Goal: Navigation & Orientation: Find specific page/section

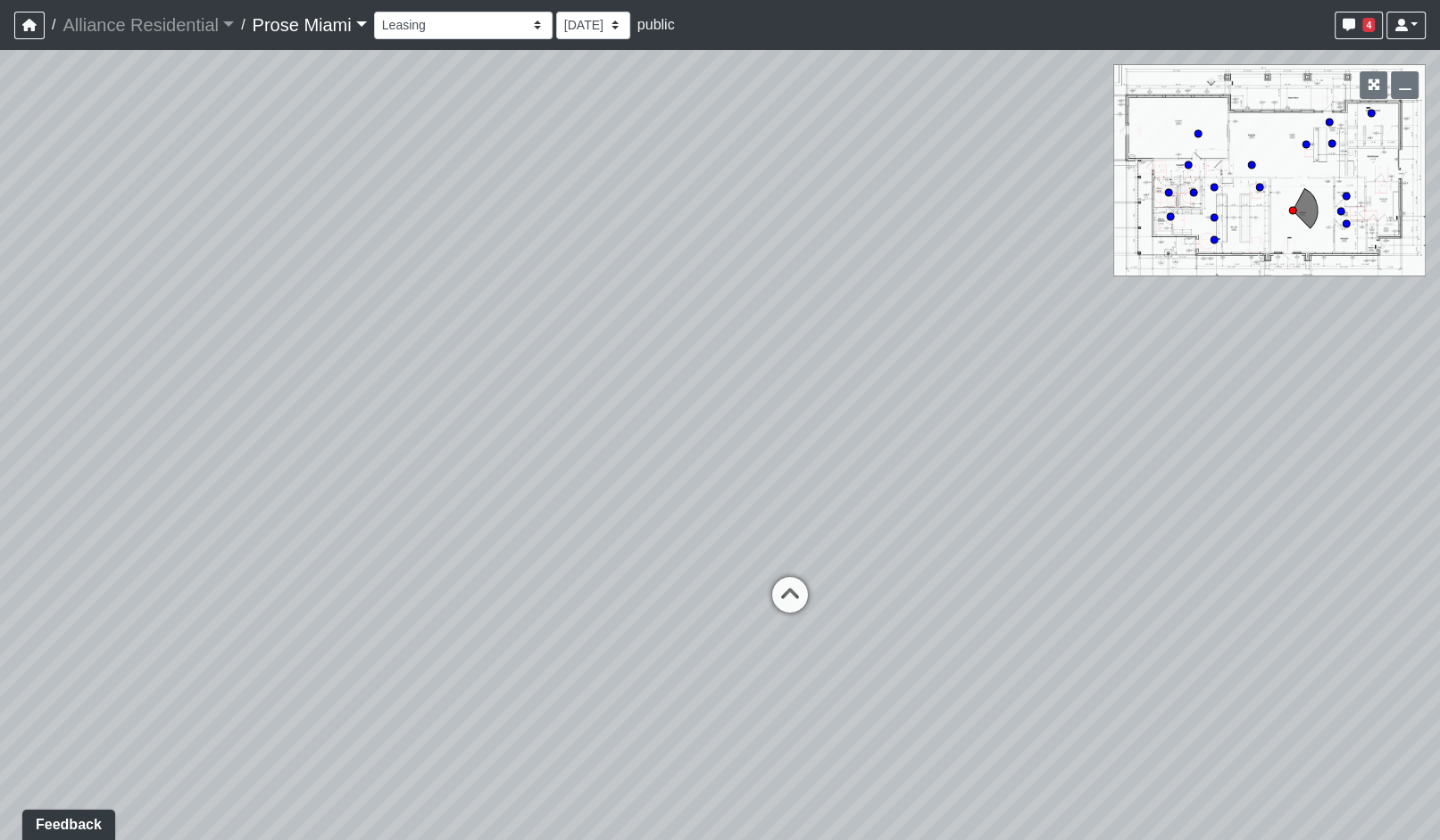
drag, startPoint x: 1057, startPoint y: 578, endPoint x: 324, endPoint y: 626, distance: 734.6
click at [324, 626] on div "Loading... Office Hallway Loading... Lobby 1" at bounding box center [720, 445] width 1440 height 790
drag, startPoint x: 1216, startPoint y: 653, endPoint x: 1314, endPoint y: 629, distance: 100.9
click at [1314, 629] on div "Loading... Office Hallway Loading... Lobby 1" at bounding box center [720, 445] width 1440 height 790
drag, startPoint x: 523, startPoint y: 626, endPoint x: 1470, endPoint y: 621, distance: 947.0
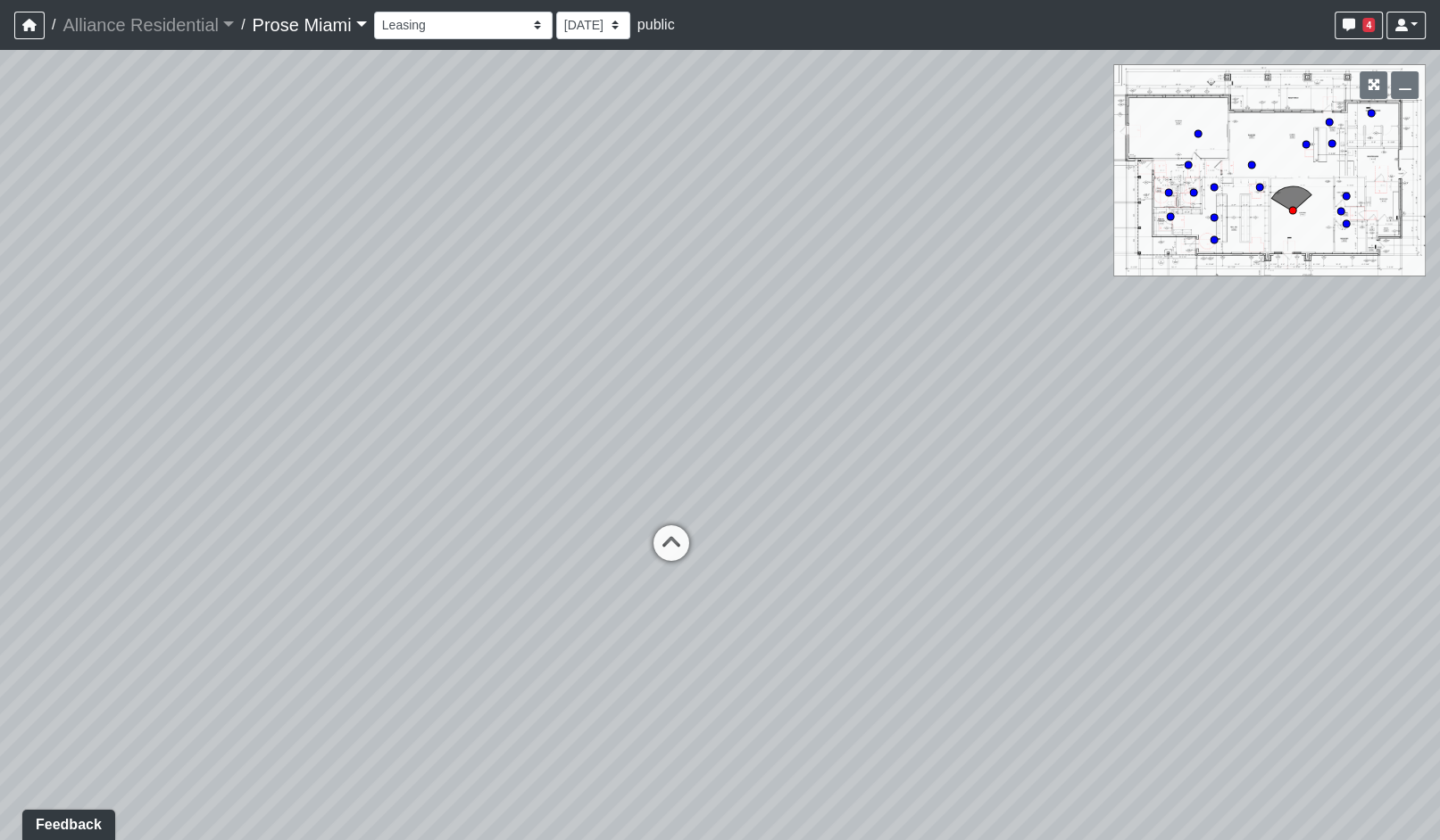
click at [1439, 621] on html "/ Alliance Residential Alliance Residential Loading... / Prose Miami Prose Miam…" at bounding box center [720, 420] width 1440 height 840
click at [668, 545] on icon at bounding box center [669, 552] width 54 height 53
drag, startPoint x: 1141, startPoint y: 581, endPoint x: 348, endPoint y: 686, distance: 799.9
click at [348, 688] on div "Loading... Office Hallway Loading... Lobby 1 Loading... Lobby 2 Loading... Busi…" at bounding box center [720, 445] width 1440 height 790
drag, startPoint x: 1032, startPoint y: 601, endPoint x: 721, endPoint y: 466, distance: 339.0
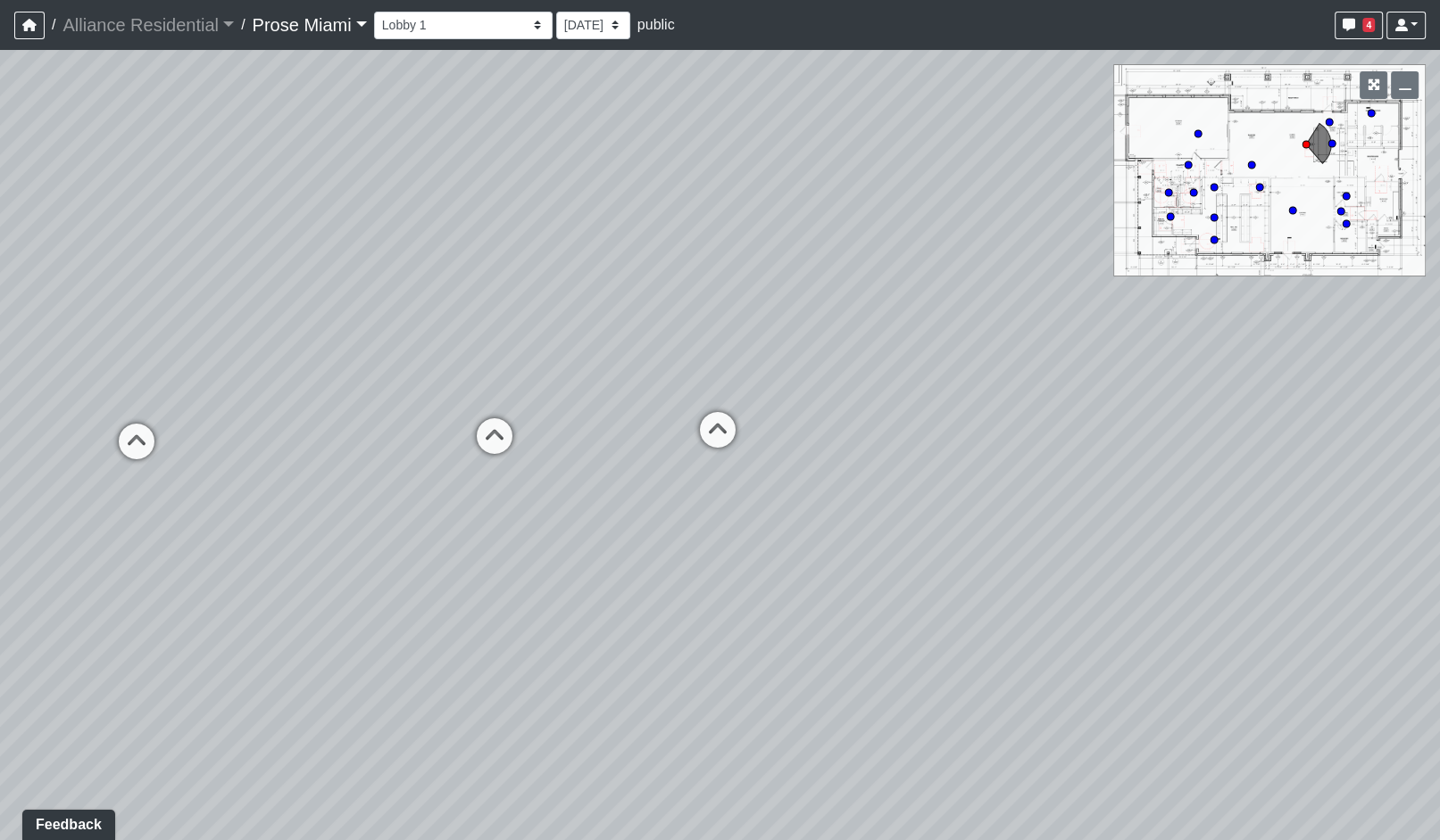
click at [722, 466] on div "Loading... Office Hallway Loading... Lobby 1 Loading... Lobby 2 Loading... Busi…" at bounding box center [720, 445] width 1440 height 790
click at [481, 443] on icon at bounding box center [484, 445] width 54 height 53
drag, startPoint x: 1147, startPoint y: 557, endPoint x: 686, endPoint y: 695, distance: 481.2
click at [748, 776] on div "Loading... Office Hallway Loading... Lobby 1 Loading... Lobby 2 Loading... Busi…" at bounding box center [720, 445] width 1440 height 790
drag, startPoint x: 438, startPoint y: 514, endPoint x: 606, endPoint y: 73, distance: 471.9
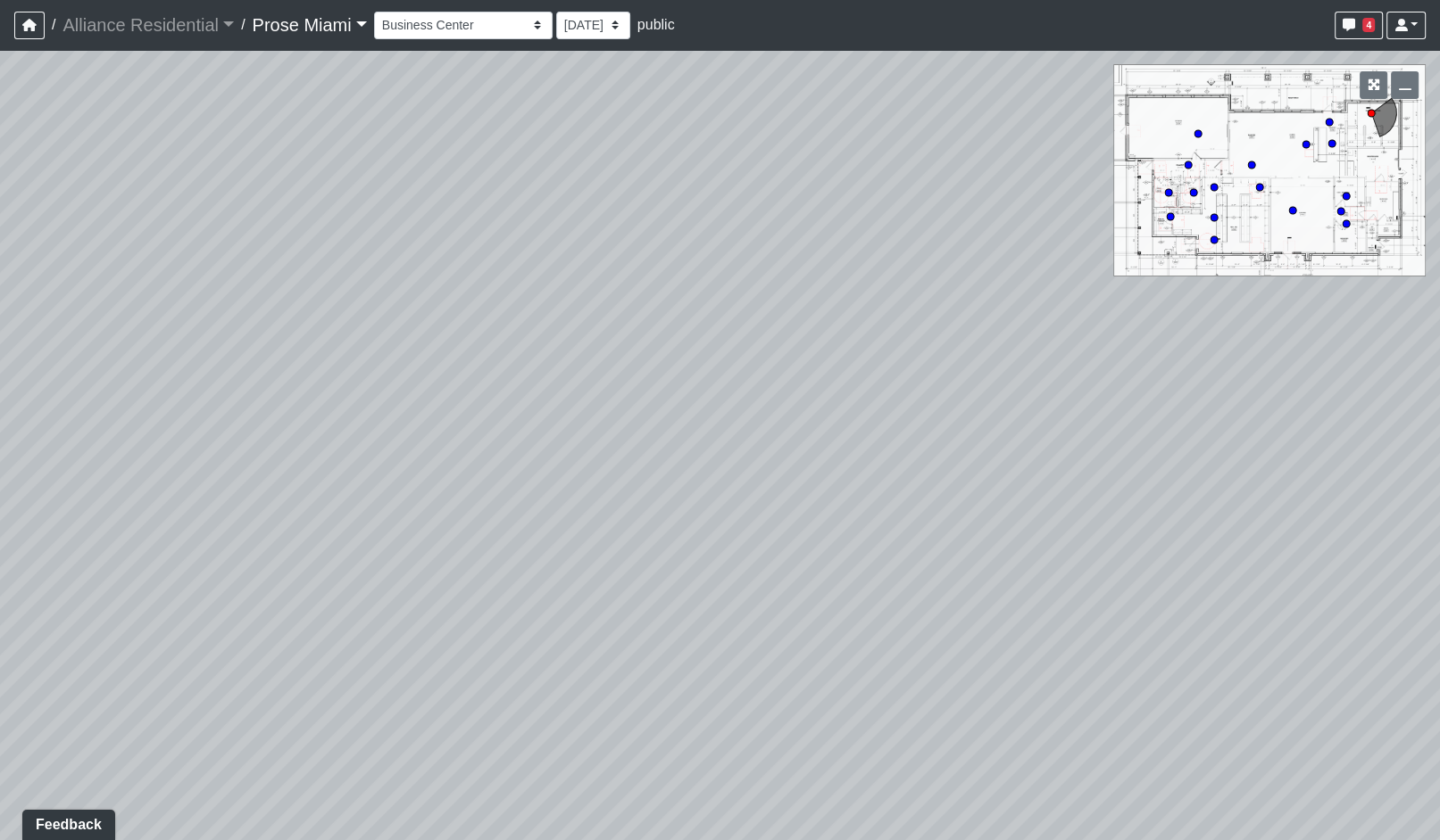
click at [606, 73] on div "Loading... Office Hallway Loading... Lobby 1 Loading... Lobby 2 Loading... Busi…" at bounding box center [720, 445] width 1440 height 790
drag, startPoint x: 983, startPoint y: 373, endPoint x: -18, endPoint y: 506, distance: 1009.8
click at [0, 506] on html "/ Alliance Residential Alliance Residential Loading... / Prose Miami Prose Miam…" at bounding box center [720, 420] width 1440 height 840
drag, startPoint x: 997, startPoint y: 478, endPoint x: -11, endPoint y: 461, distance: 1008.1
click at [0, 461] on html "/ Alliance Residential Alliance Residential Loading... / Prose Miami Prose Miam…" at bounding box center [720, 420] width 1440 height 840
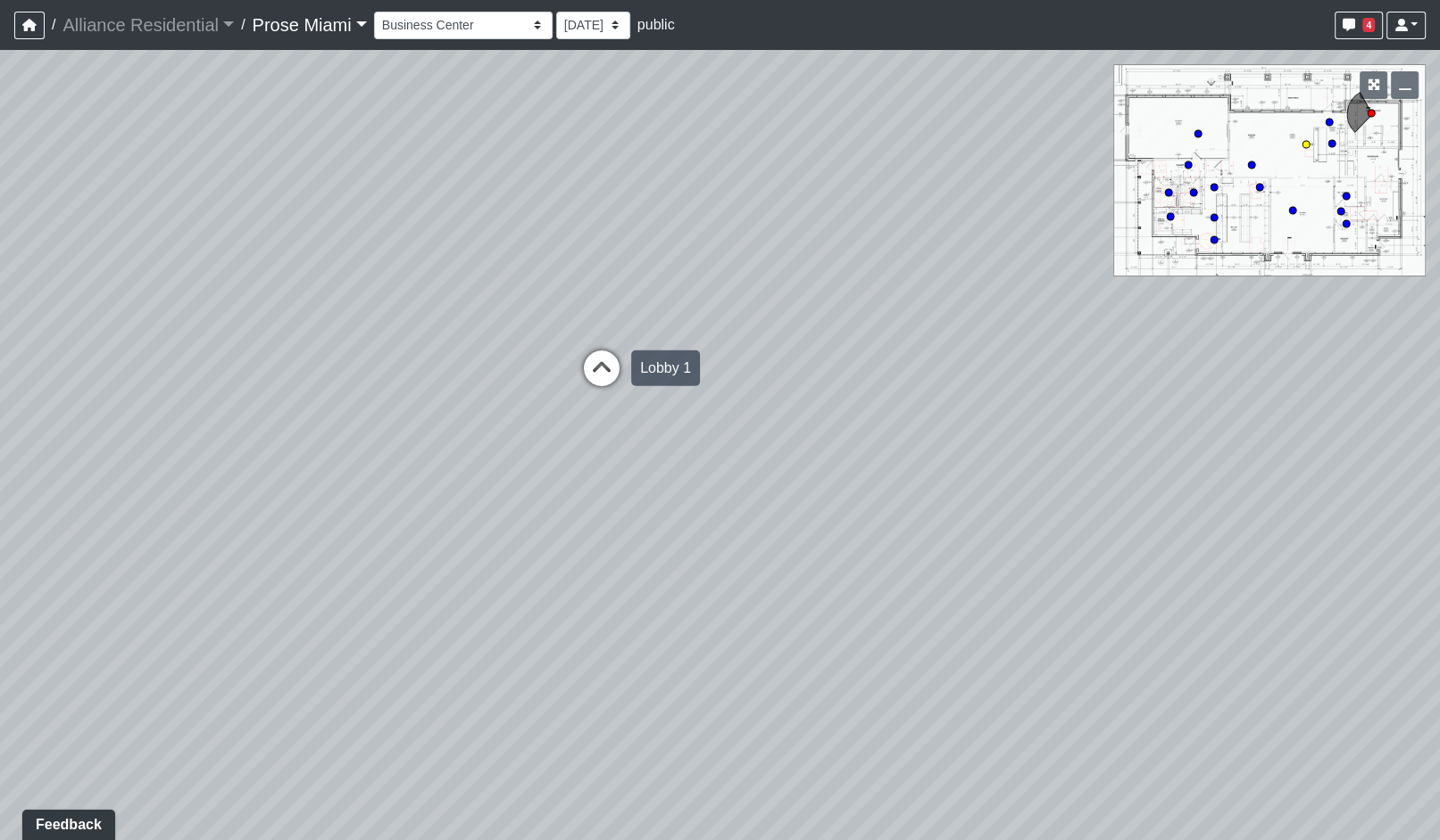
click at [607, 366] on icon at bounding box center [602, 377] width 54 height 53
drag, startPoint x: 665, startPoint y: 364, endPoint x: 970, endPoint y: 497, distance: 332.7
click at [970, 497] on div "Loading... Office Hallway Loading... Lobby 1 Loading... Lobby 2 Loading... Busi…" at bounding box center [720, 445] width 1440 height 790
drag, startPoint x: 468, startPoint y: 565, endPoint x: 690, endPoint y: 596, distance: 224.2
click at [690, 596] on div "Loading... Office Hallway Loading... Lobby 1 Loading... Lobby 2 Loading... Busi…" at bounding box center [720, 445] width 1440 height 790
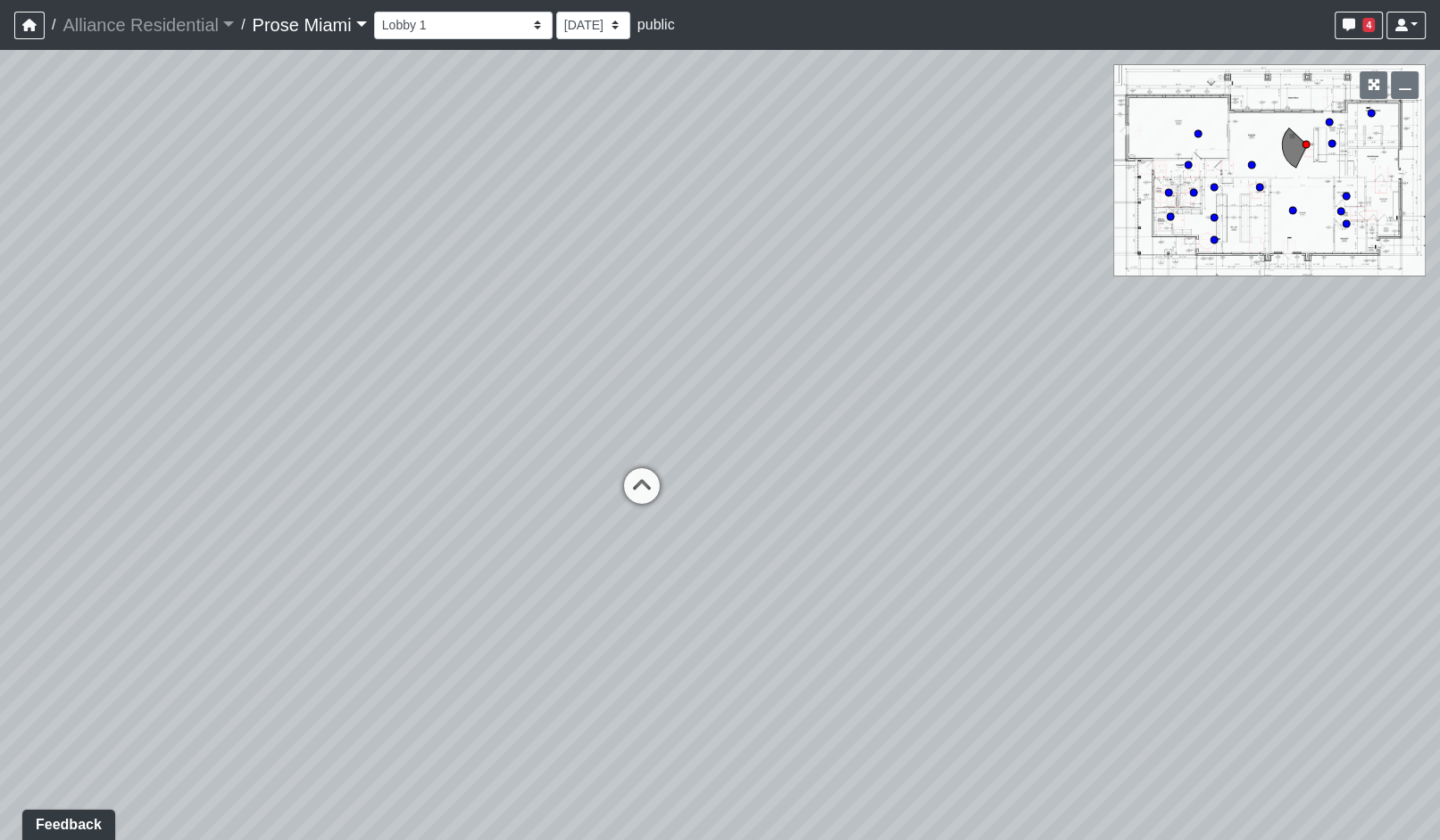
drag, startPoint x: 1250, startPoint y: 577, endPoint x: 805, endPoint y: 501, distance: 451.4
click at [833, 507] on div "Loading... Office Hallway Loading... Lobby 1 Loading... Lobby 2 Loading... Busi…" at bounding box center [720, 445] width 1440 height 790
click at [586, 481] on icon at bounding box center [579, 496] width 54 height 53
click at [739, 469] on icon at bounding box center [732, 482] width 54 height 53
drag, startPoint x: 638, startPoint y: 560, endPoint x: 903, endPoint y: 556, distance: 265.0
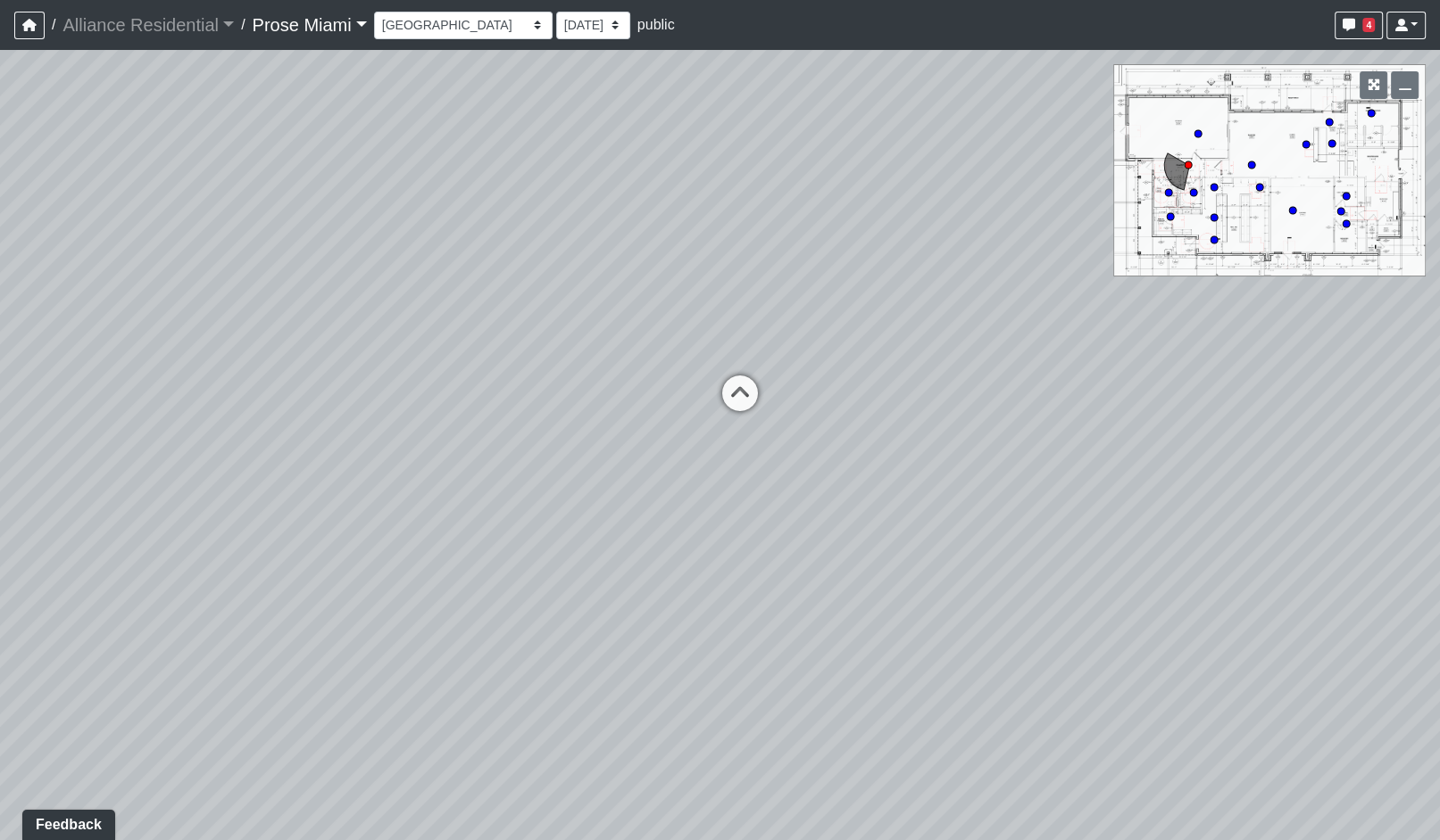
click at [903, 556] on div "Loading... Office Hallway Loading... Lobby 1 Loading... Lobby 2 Loading... Busi…" at bounding box center [720, 445] width 1440 height 790
drag, startPoint x: 584, startPoint y: 595, endPoint x: 1350, endPoint y: 505, distance: 771.3
click at [1366, 502] on div "Loading... Office Hallway Loading... Lobby 1 Loading... Lobby 2 Loading... Busi…" at bounding box center [720, 445] width 1440 height 790
drag, startPoint x: 606, startPoint y: 570, endPoint x: 1262, endPoint y: 617, distance: 657.7
click at [1279, 618] on div "Loading... Office Hallway Loading... Lobby 1 Loading... Lobby 2 Loading... Busi…" at bounding box center [720, 445] width 1440 height 790
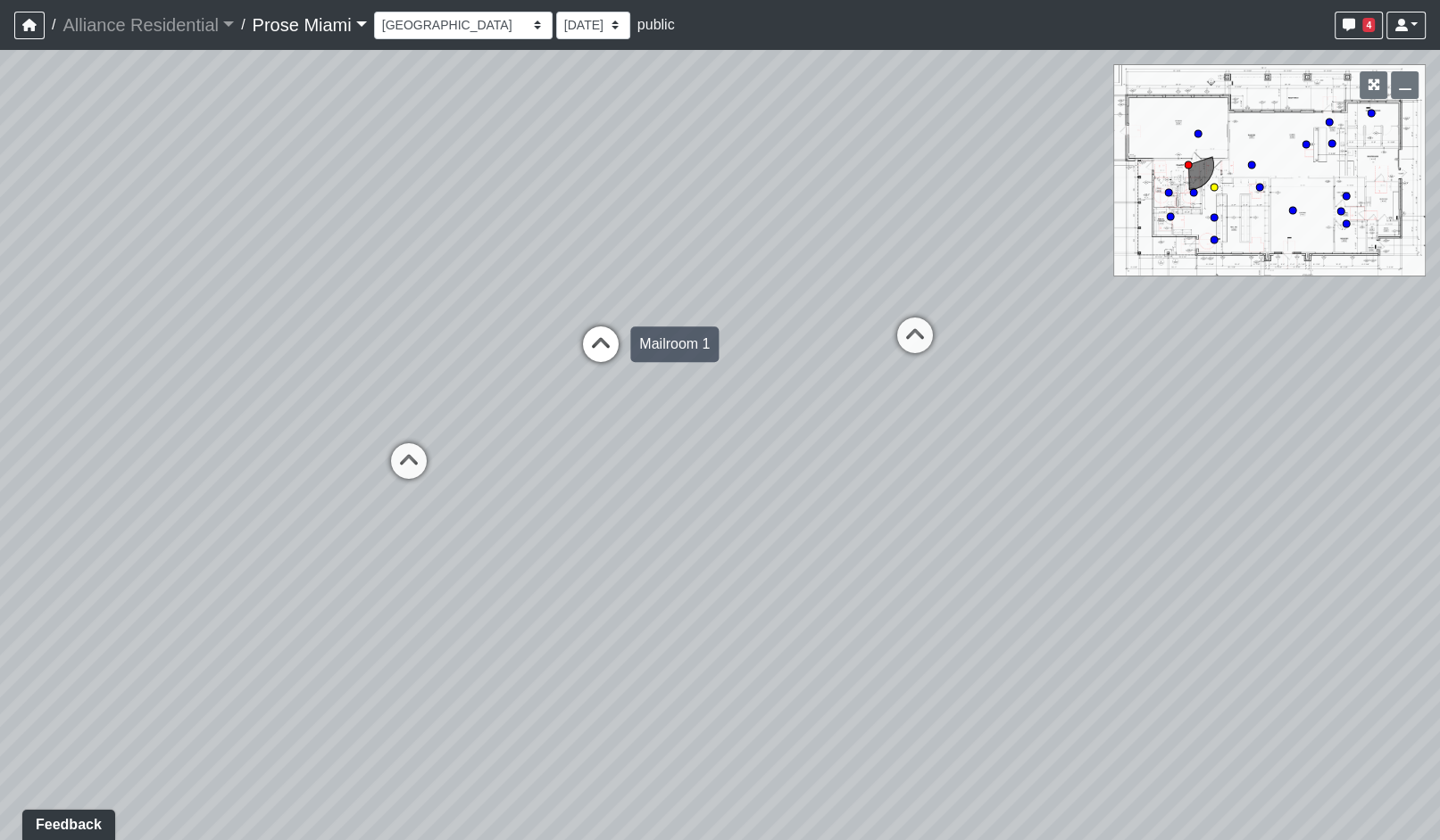
click at [614, 345] on icon at bounding box center [601, 354] width 54 height 53
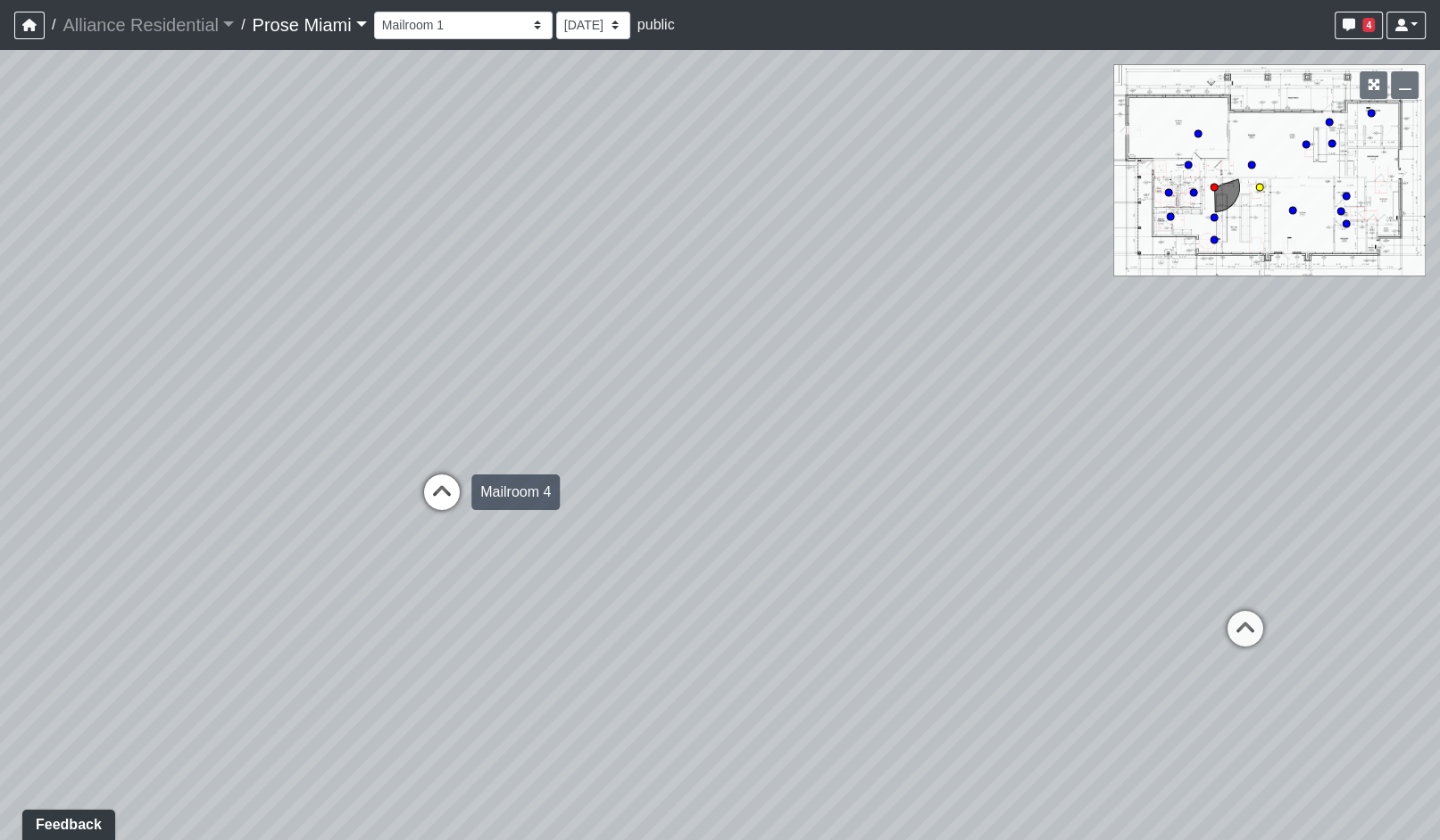
click at [437, 484] on icon at bounding box center [442, 501] width 54 height 53
select select "clubhouse-mailroom-4"
